Goal: Register for event/course

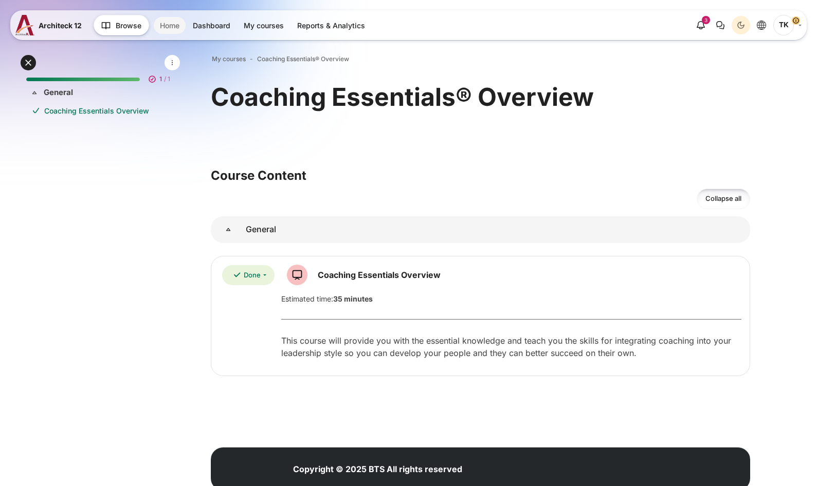
click at [165, 24] on link "Home" at bounding box center [170, 25] width 32 height 17
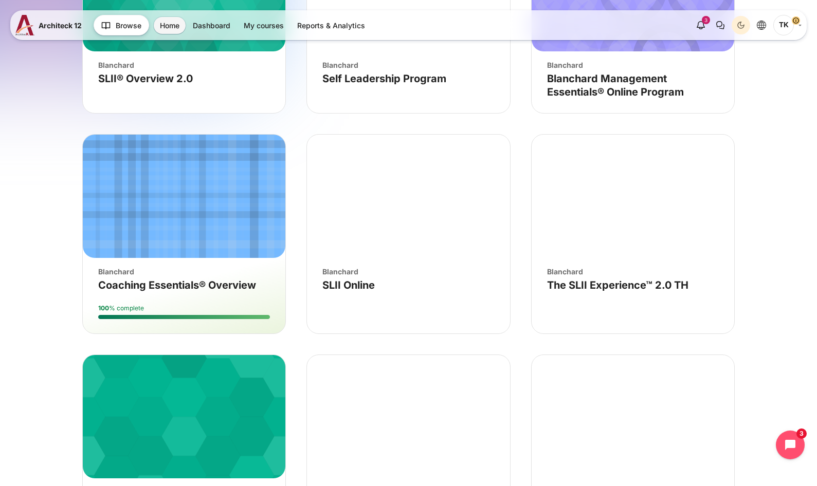
scroll to position [2879, 0]
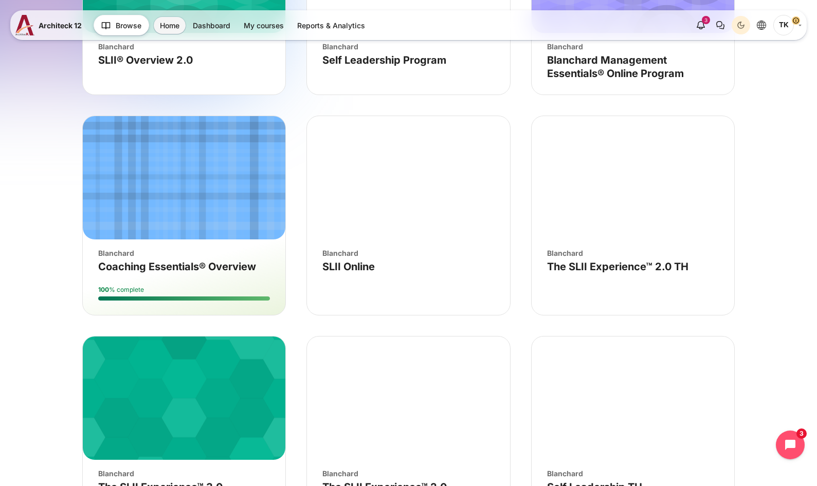
click at [344, 254] on div "Blanchard" at bounding box center [408, 253] width 172 height 11
click at [356, 279] on div "Course image" SLII Online Course image Blanchard Course name SLII Online" at bounding box center [408, 210] width 203 height 189
click at [364, 271] on link "Course name SLII Online" at bounding box center [348, 267] width 52 height 12
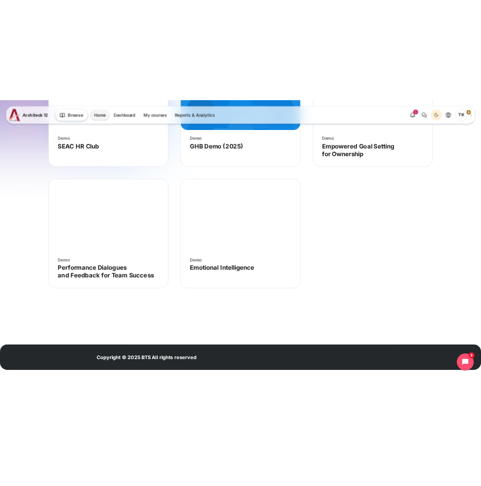
scroll to position [3876, 0]
